Goal: Information Seeking & Learning: Learn about a topic

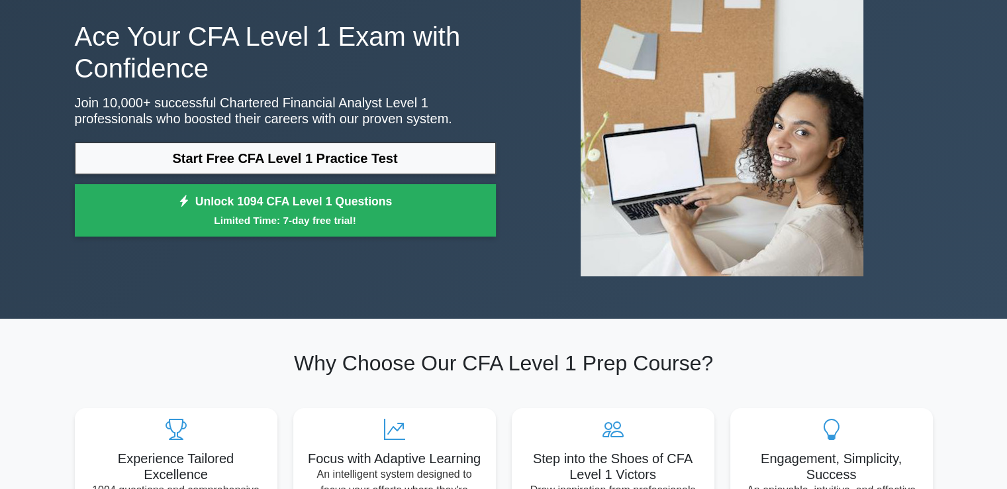
scroll to position [101, 0]
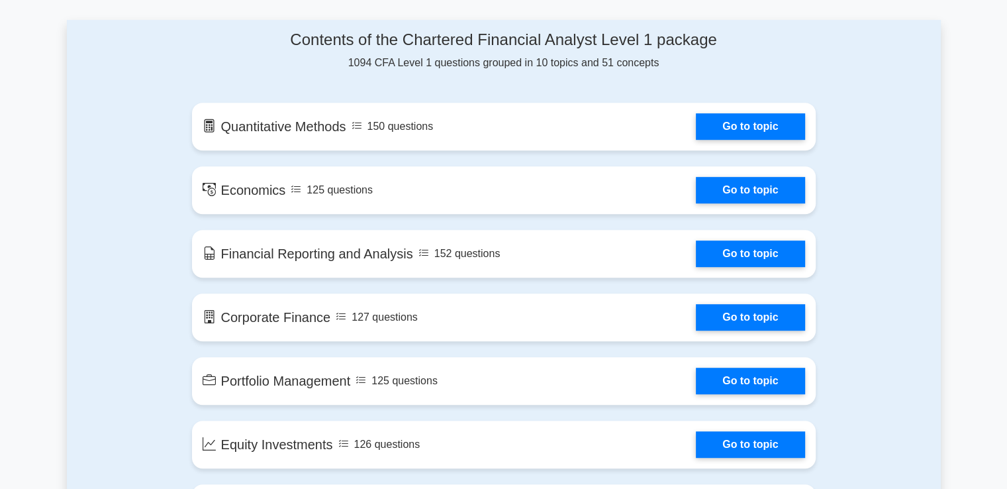
scroll to position [680, 0]
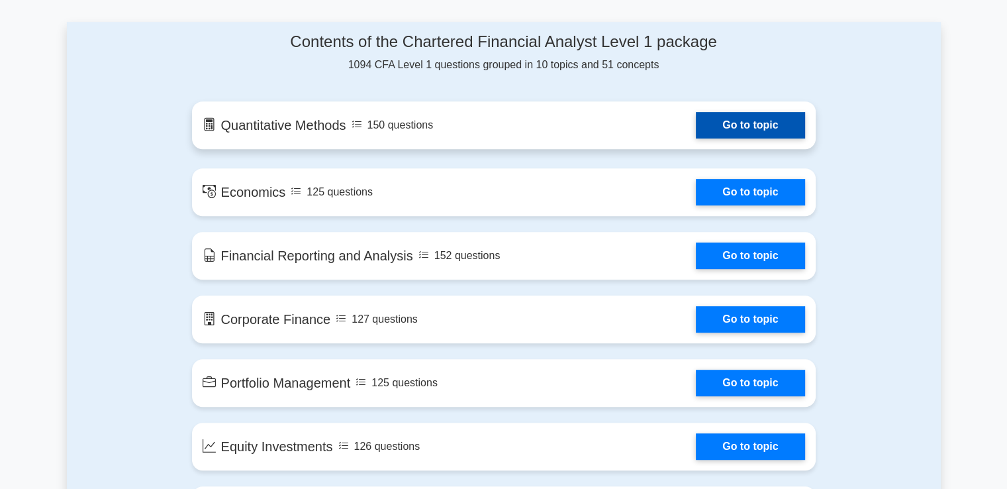
click at [696, 128] on link "Go to topic" at bounding box center [750, 125] width 109 height 26
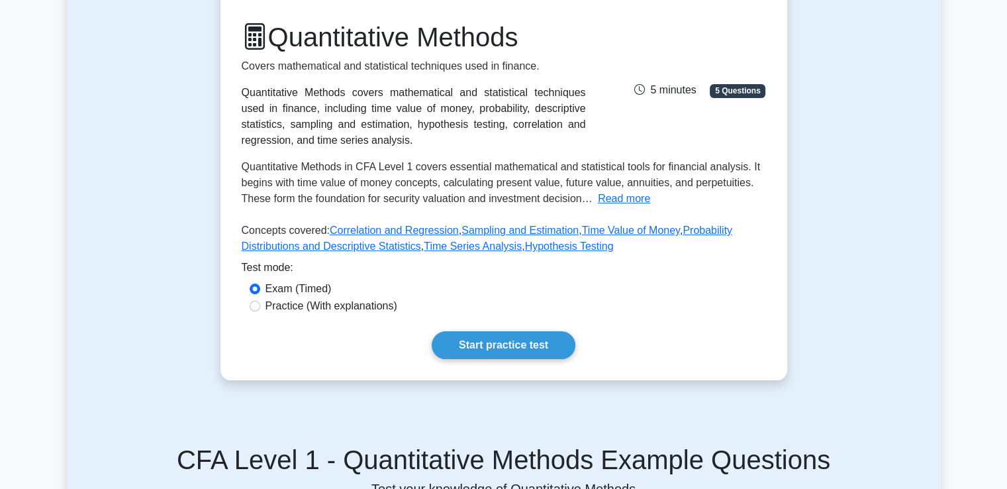
scroll to position [177, 0]
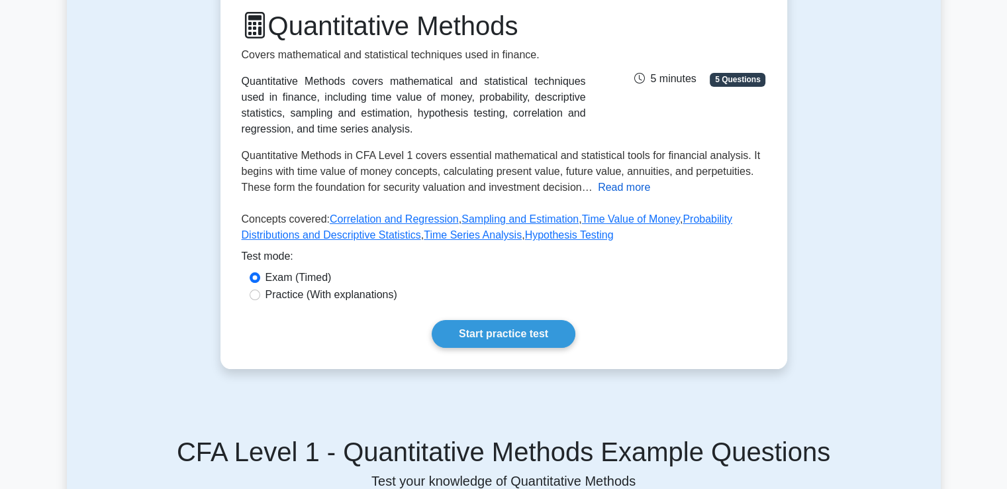
click at [605, 186] on button "Read more" at bounding box center [624, 187] width 52 height 16
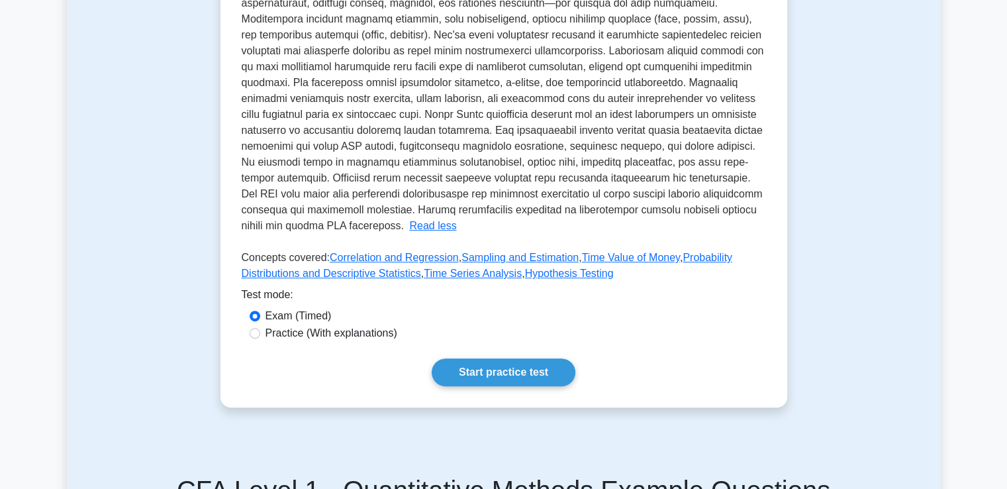
scroll to position [392, 0]
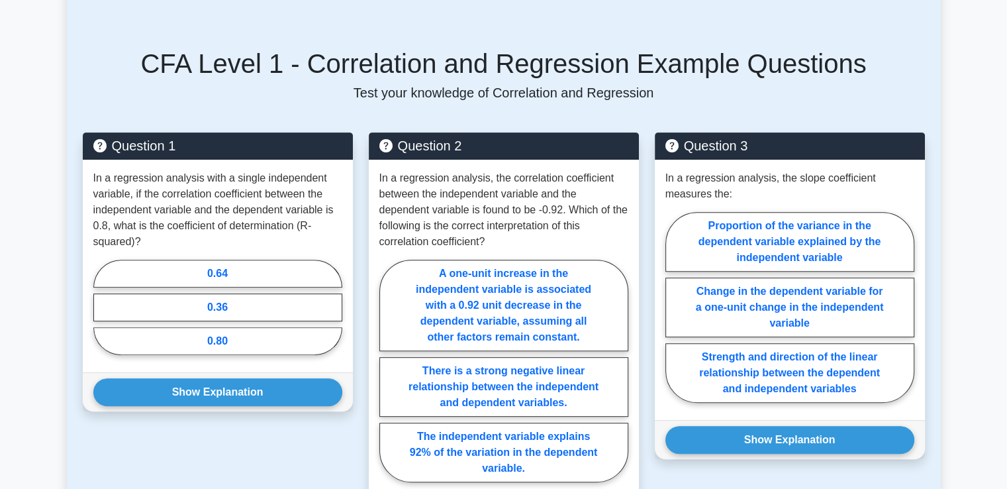
scroll to position [441, 0]
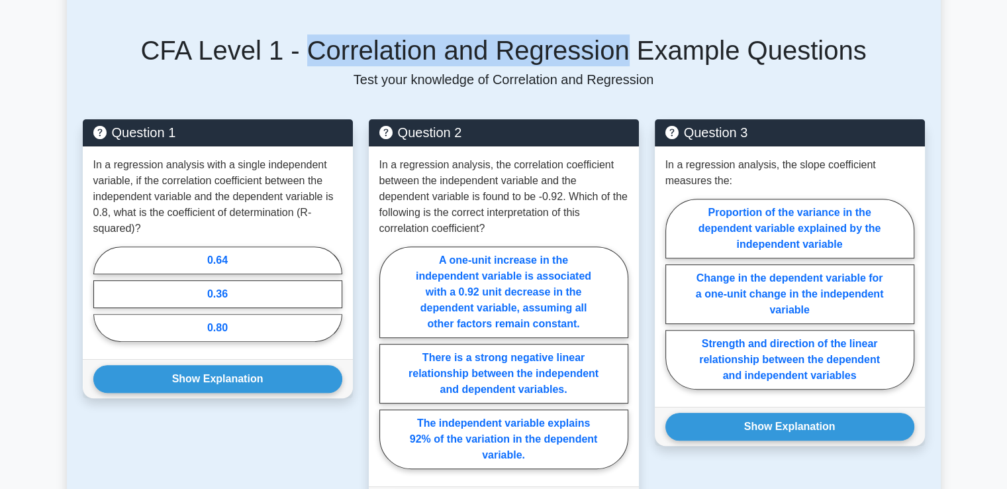
drag, startPoint x: 323, startPoint y: 54, endPoint x: 612, endPoint y: 49, distance: 288.7
click at [612, 49] on h5 "CFA Level 1 - Correlation and Regression Example Questions" at bounding box center [504, 50] width 842 height 32
copy h5 "Correlation and Regression"
